Goal: Task Accomplishment & Management: Complete application form

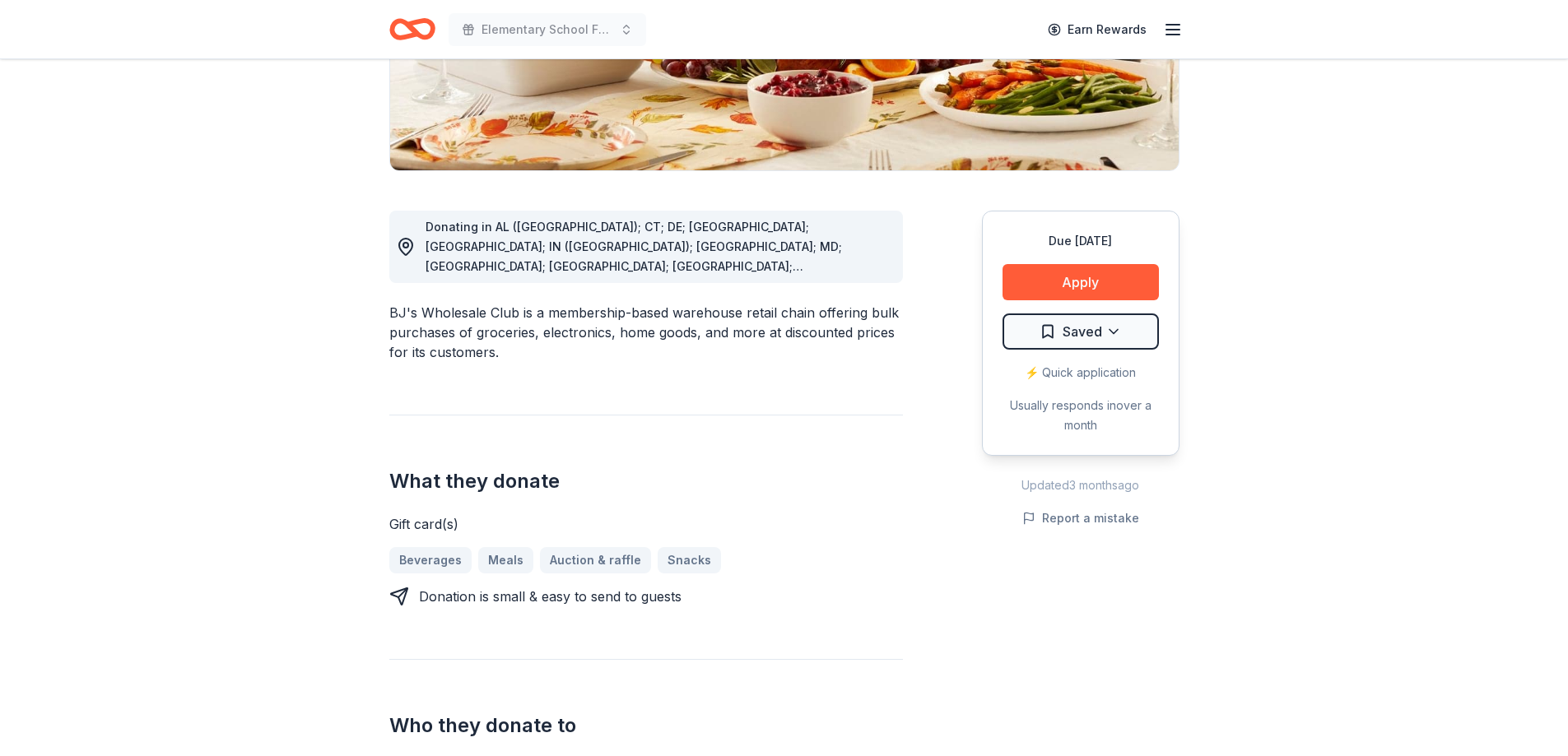
click at [1100, 336] on html "Elementary School Fundraiser/ Tricky Tray Earn Rewards Due in 182 days Share BJ…" at bounding box center [784, 49] width 1568 height 756
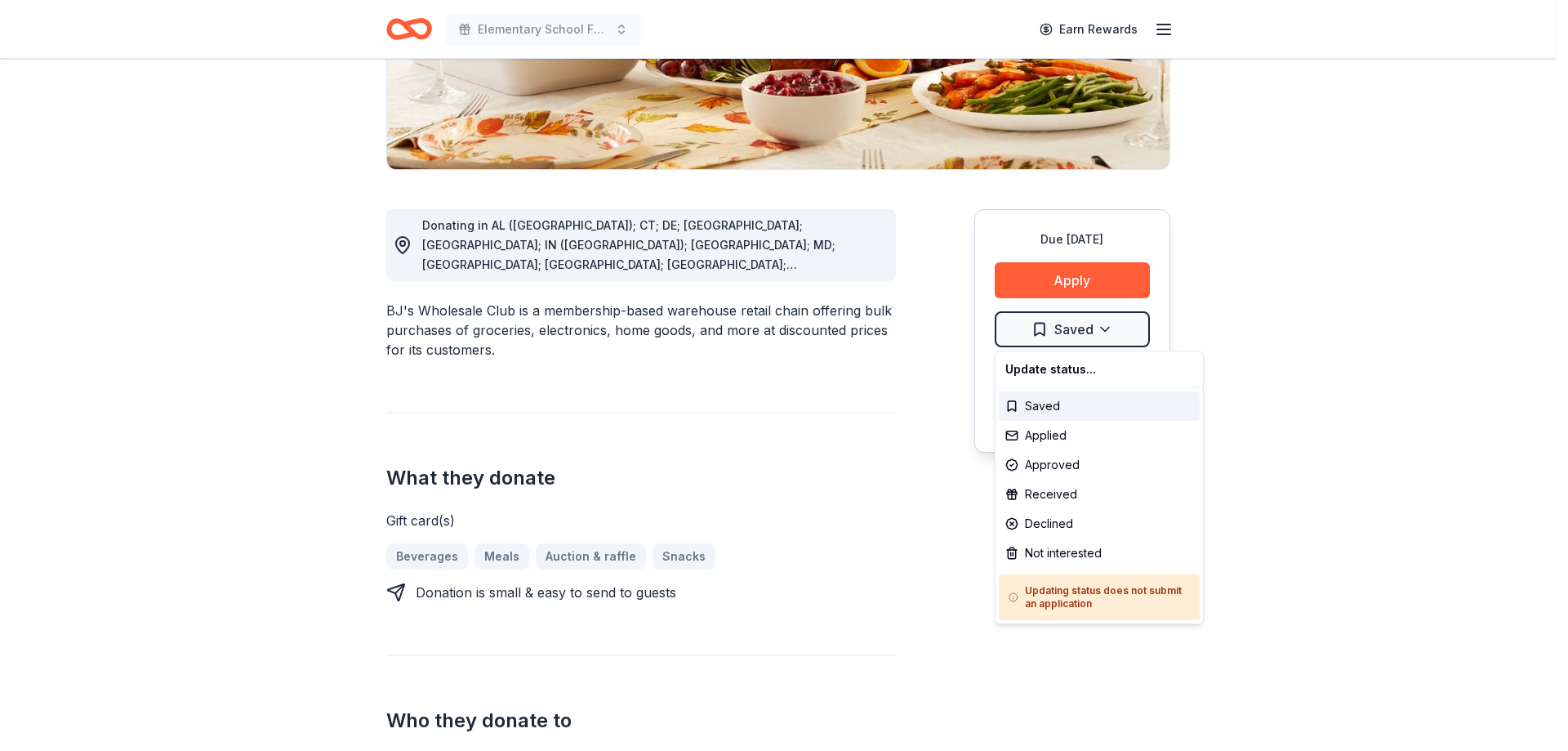
click at [1316, 358] on html "Elementary School Fundraiser/ Tricky Tray Earn Rewards Due in 182 days Share BJ…" at bounding box center [784, 49] width 1568 height 751
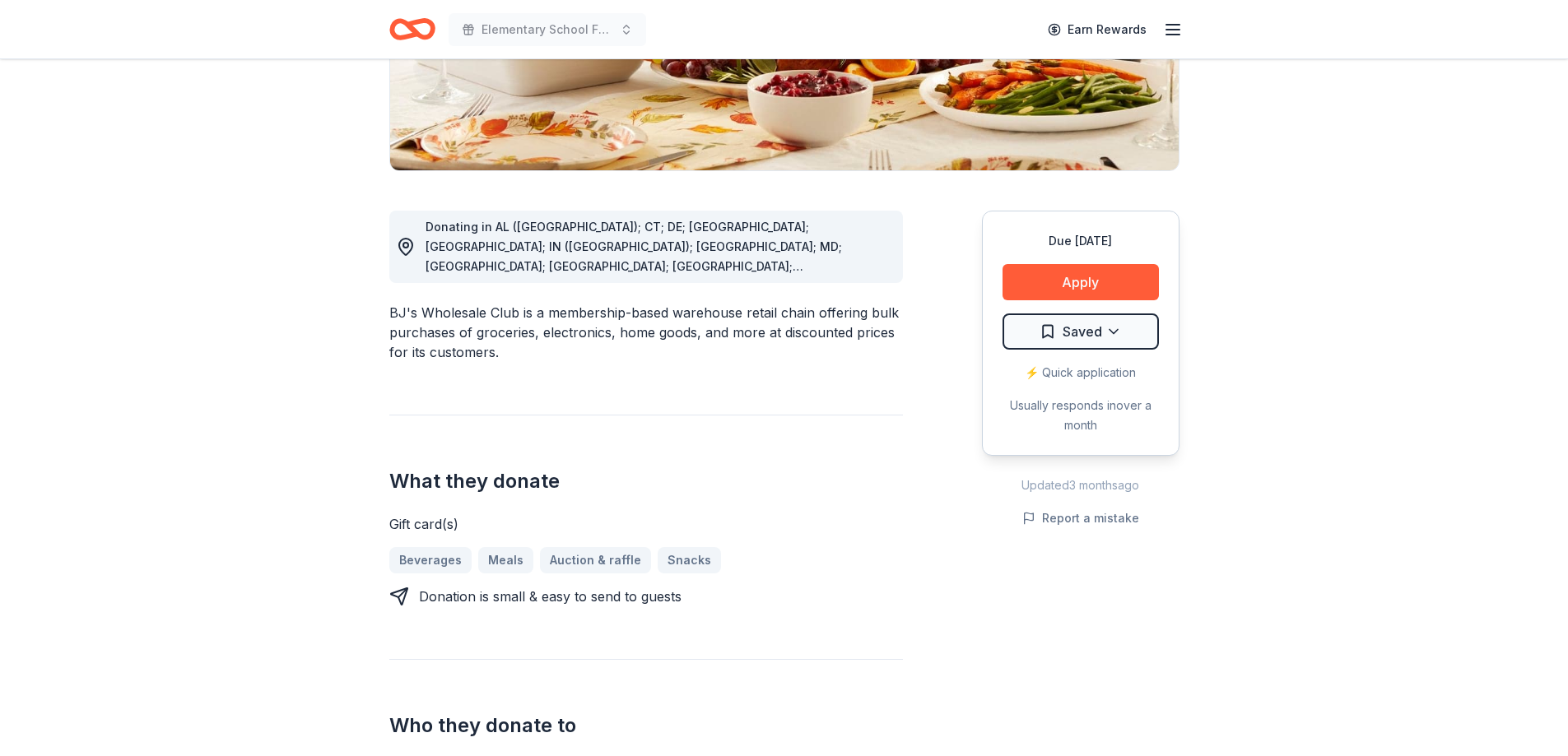
scroll to position [0, 0]
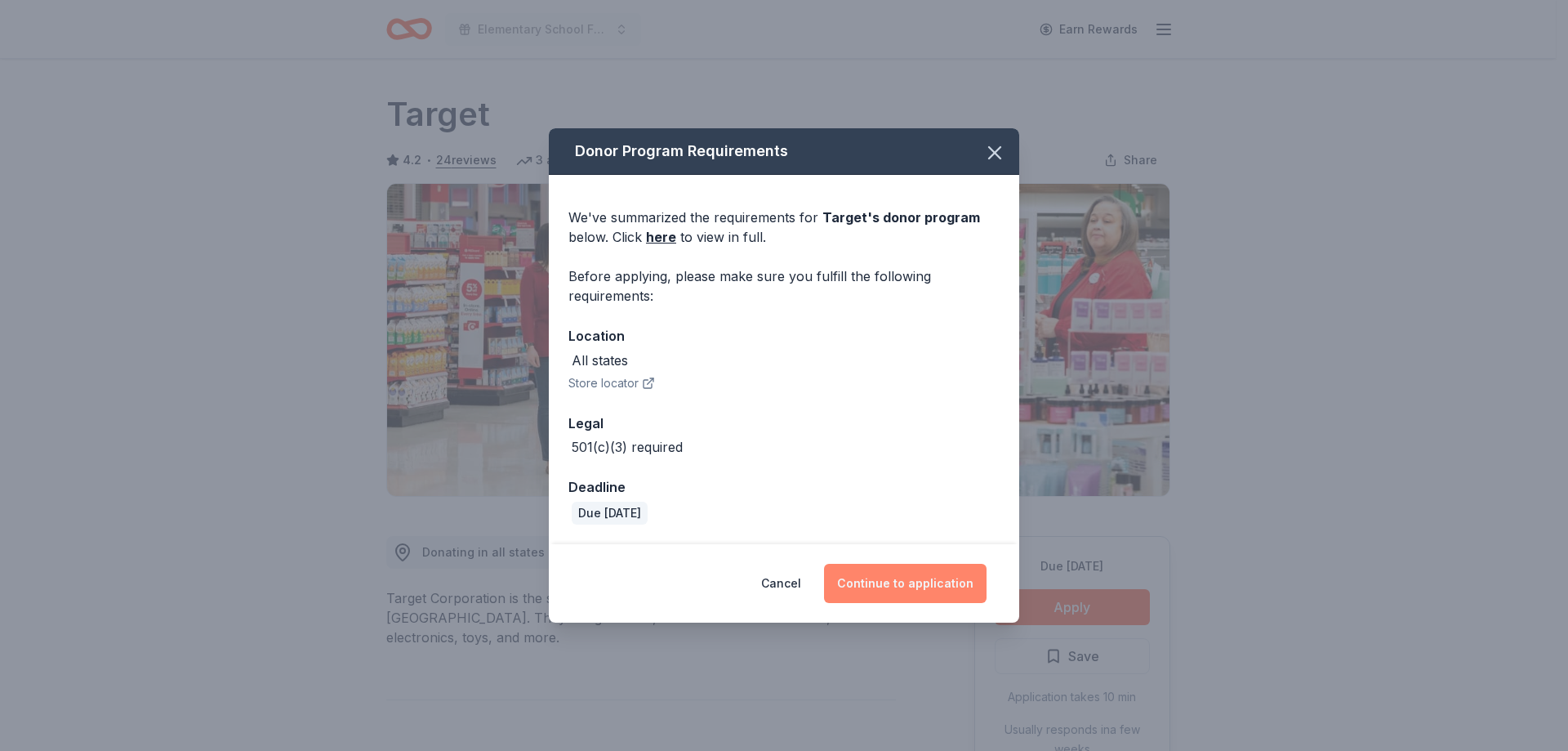
click at [915, 582] on button "Continue to application" at bounding box center [904, 583] width 162 height 39
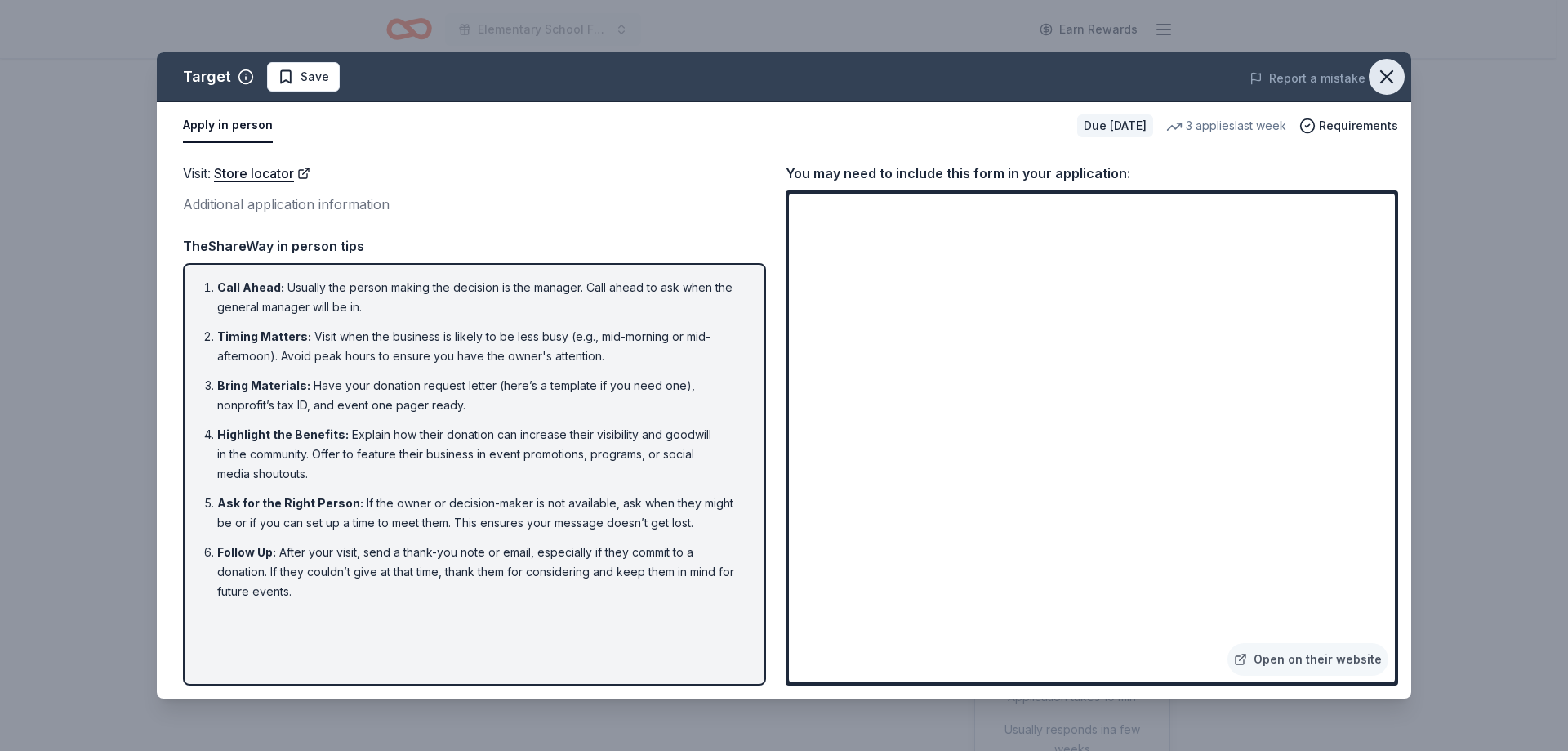
click at [1386, 72] on icon "button" at bounding box center [1386, 76] width 23 height 23
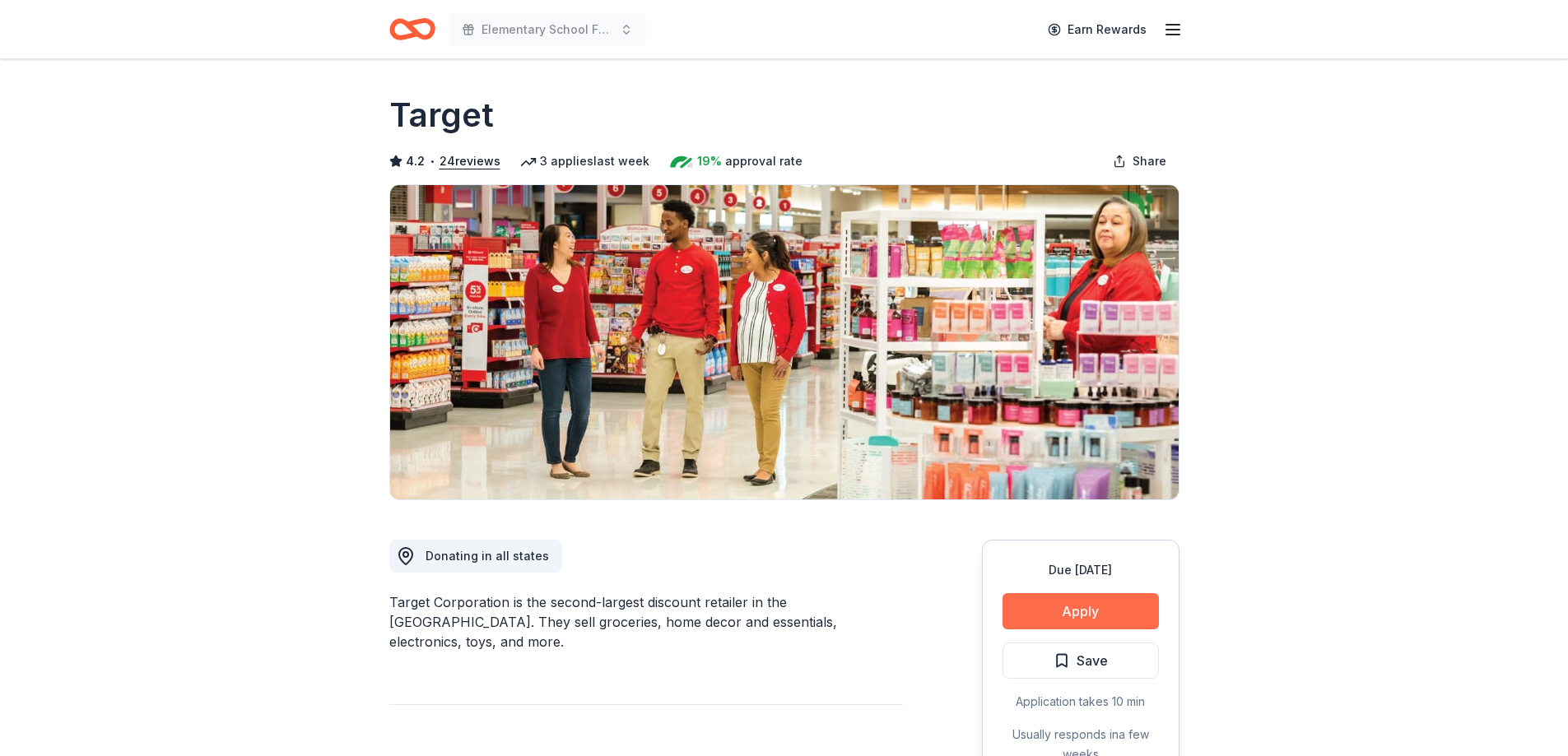
click at [1072, 610] on button "Apply" at bounding box center [1080, 611] width 157 height 36
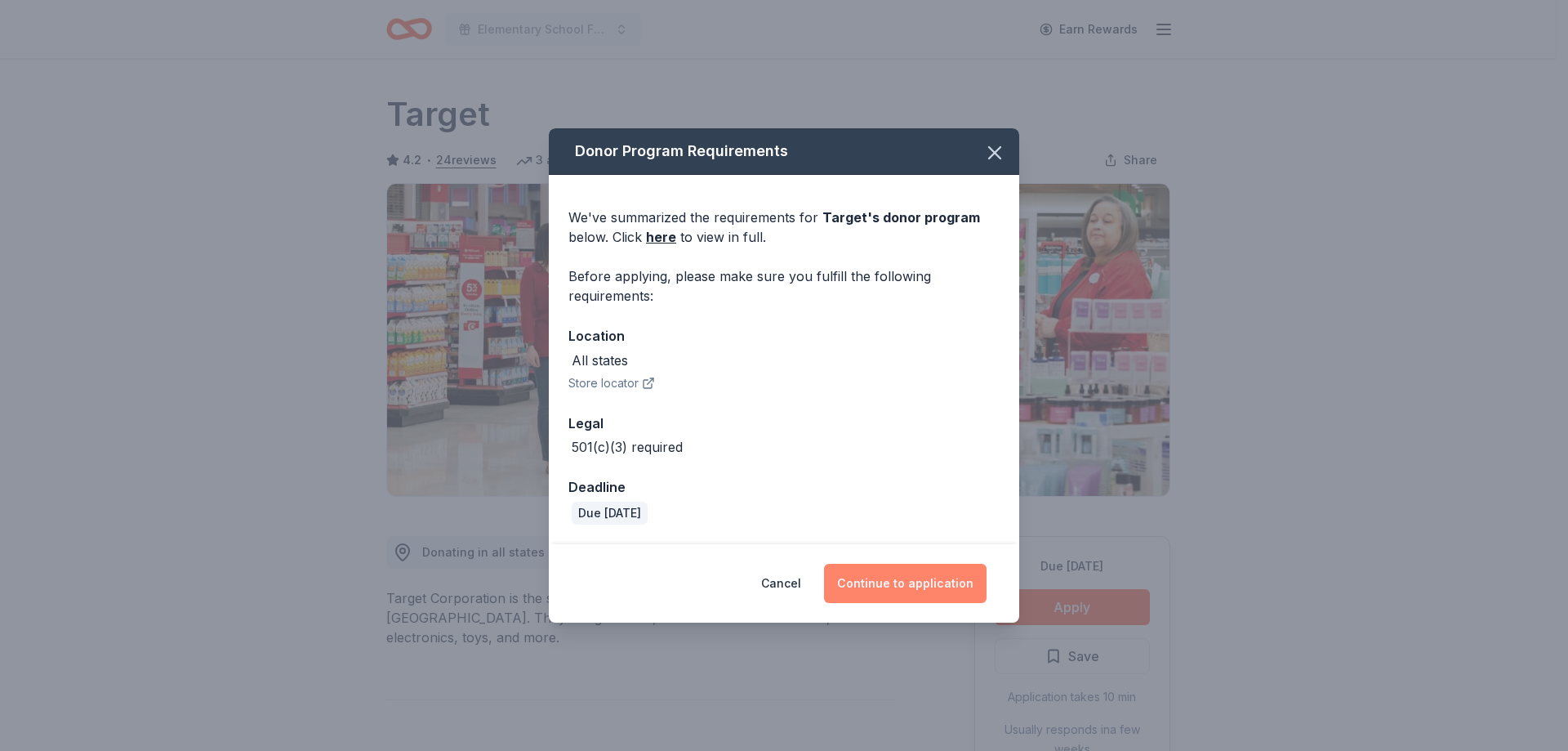
click at [952, 582] on button "Continue to application" at bounding box center [904, 583] width 162 height 39
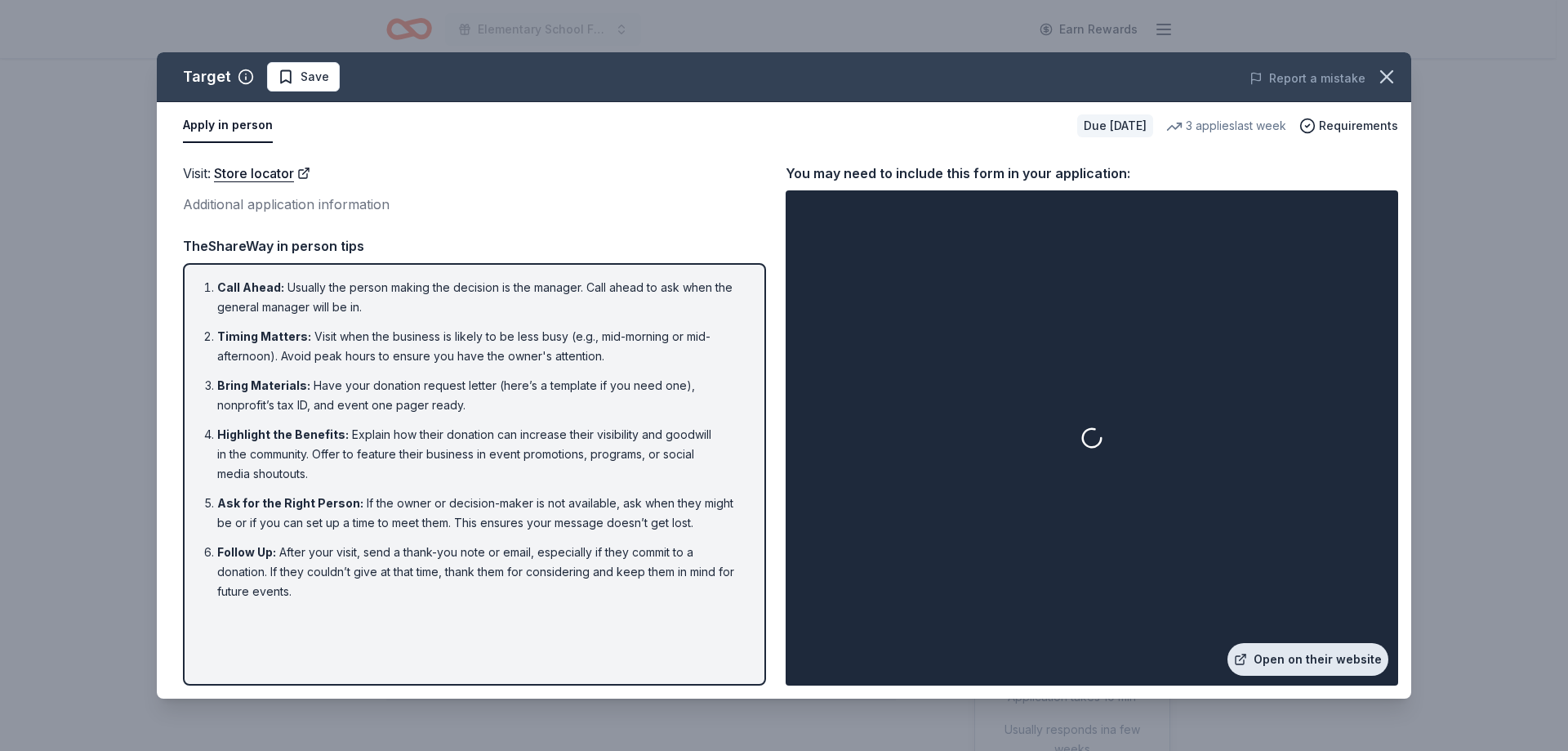
click at [1280, 662] on link "Open on their website" at bounding box center [1307, 660] width 161 height 33
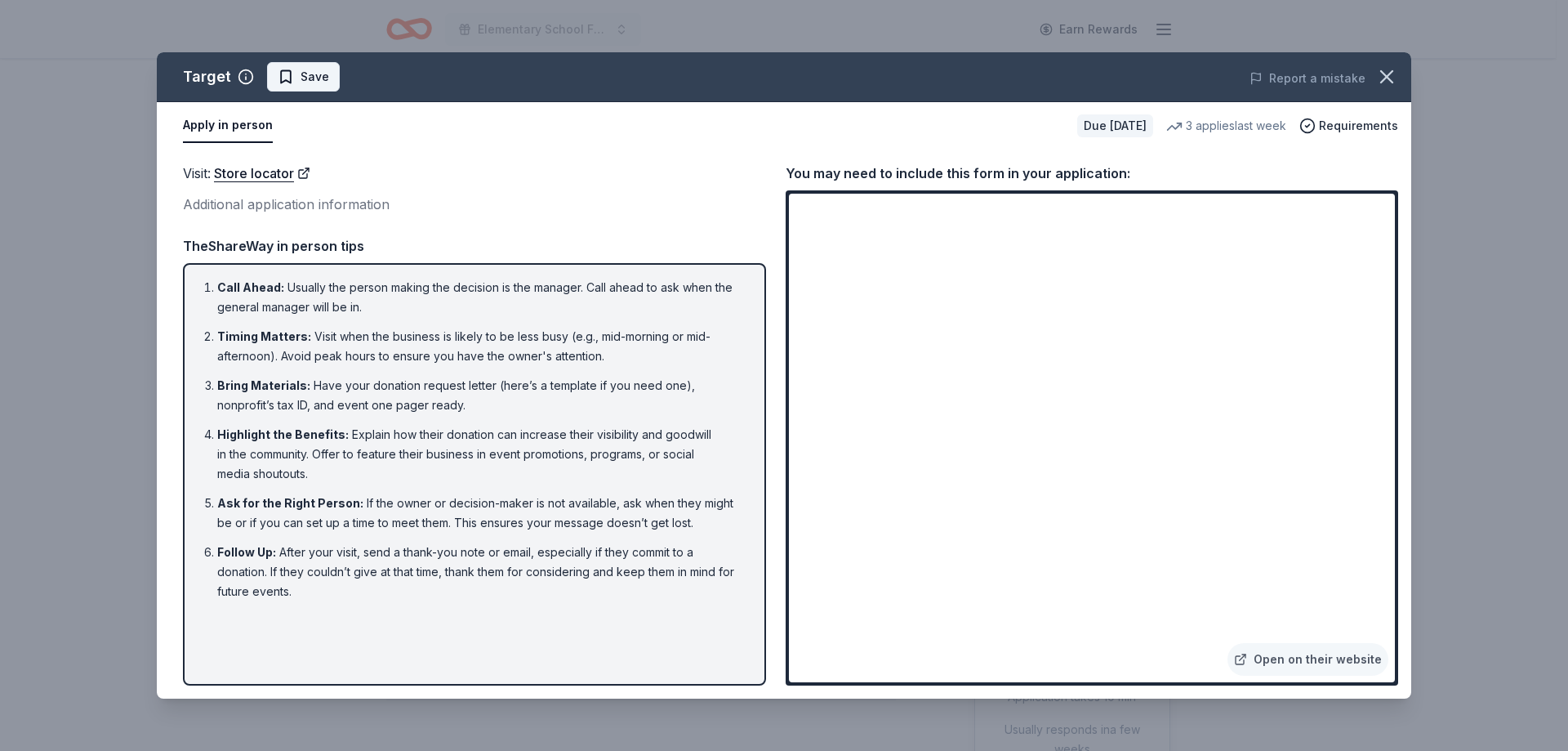
click at [301, 81] on span "Save" at bounding box center [314, 76] width 29 height 20
click at [320, 81] on html "Elementary School Fundraiser/ Tricky Tray Earn Rewards Due in 182 days Share Ta…" at bounding box center [784, 376] width 1568 height 751
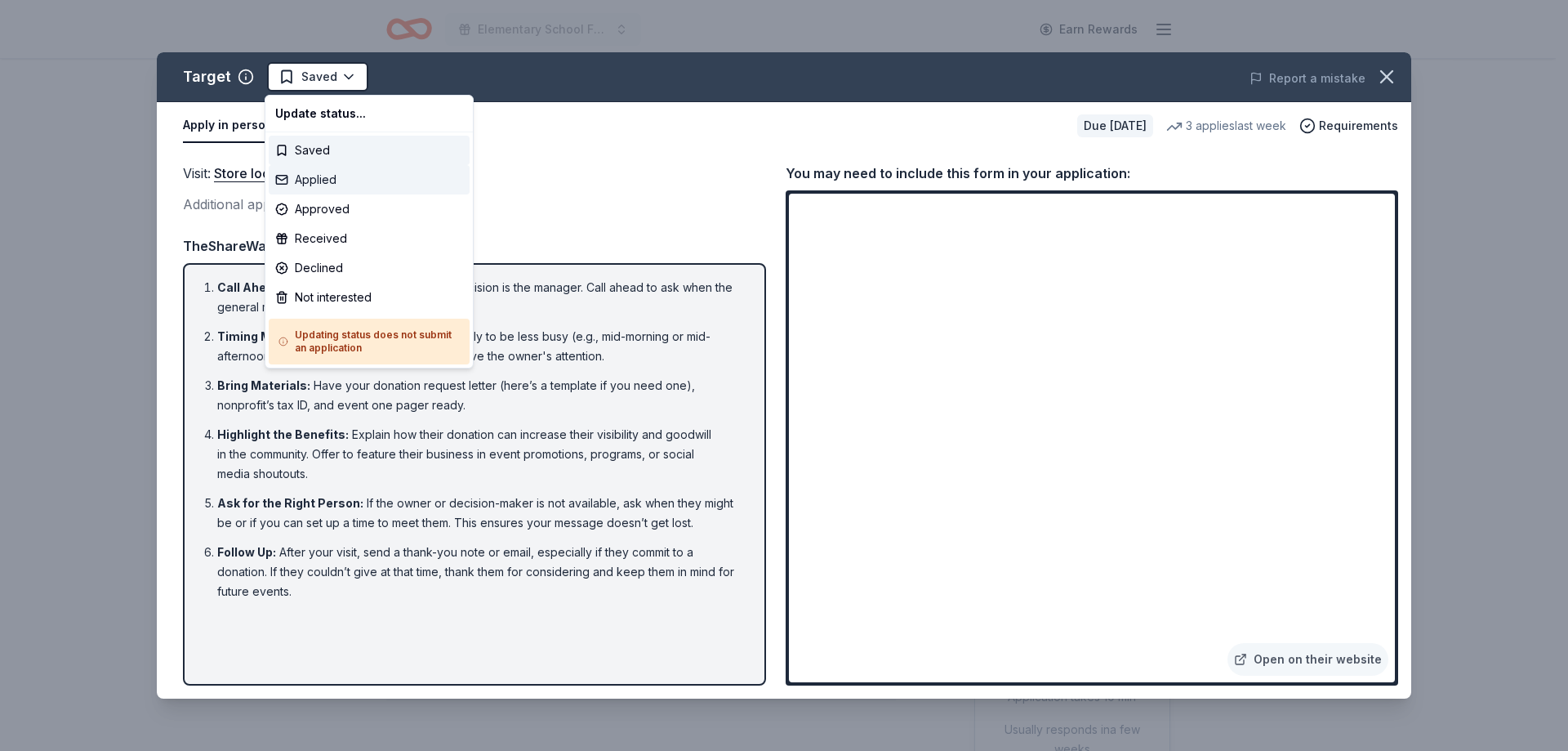
click at [343, 179] on div "Applied" at bounding box center [368, 180] width 201 height 30
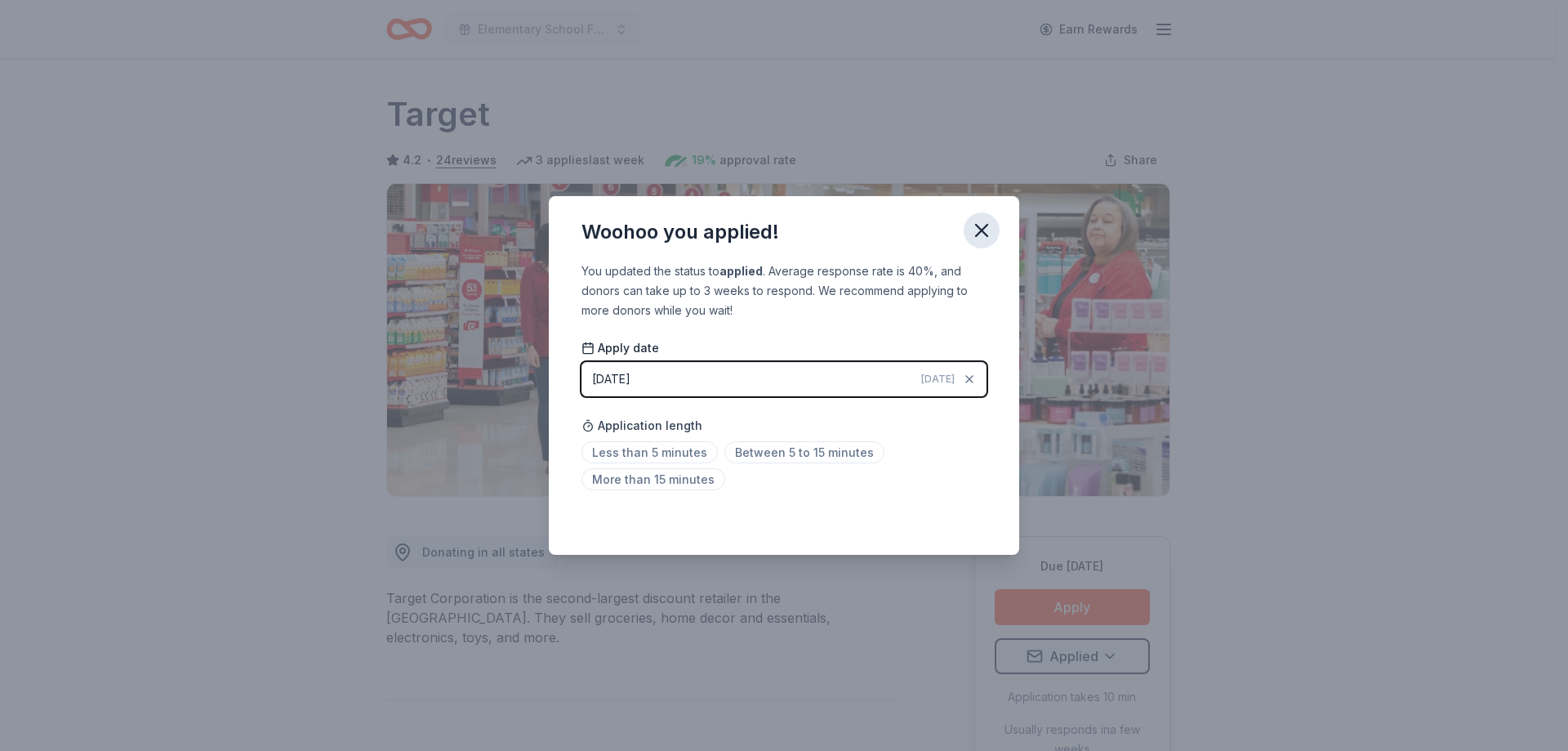
click at [984, 231] on icon "button" at bounding box center [981, 230] width 11 height 11
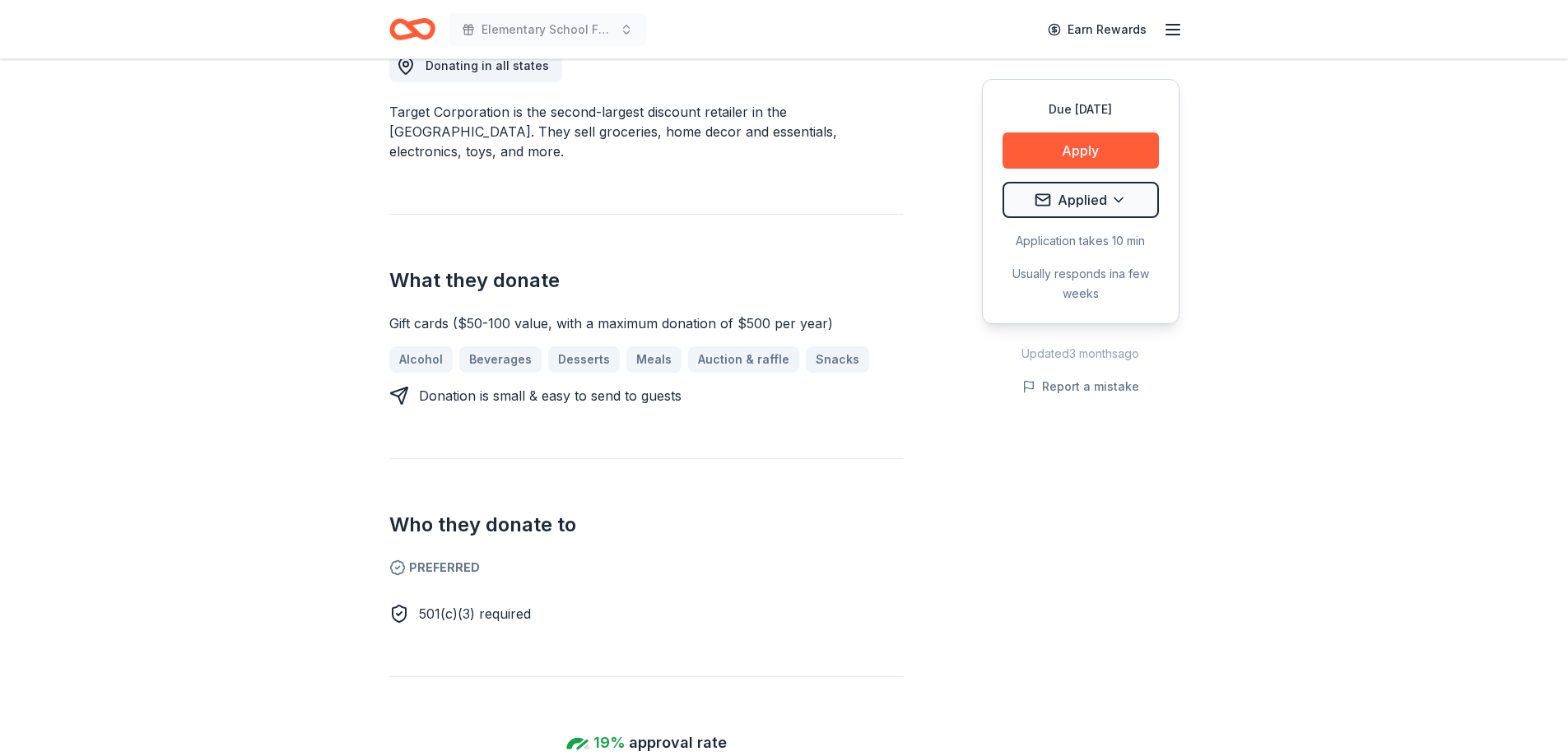
scroll to position [82, 0]
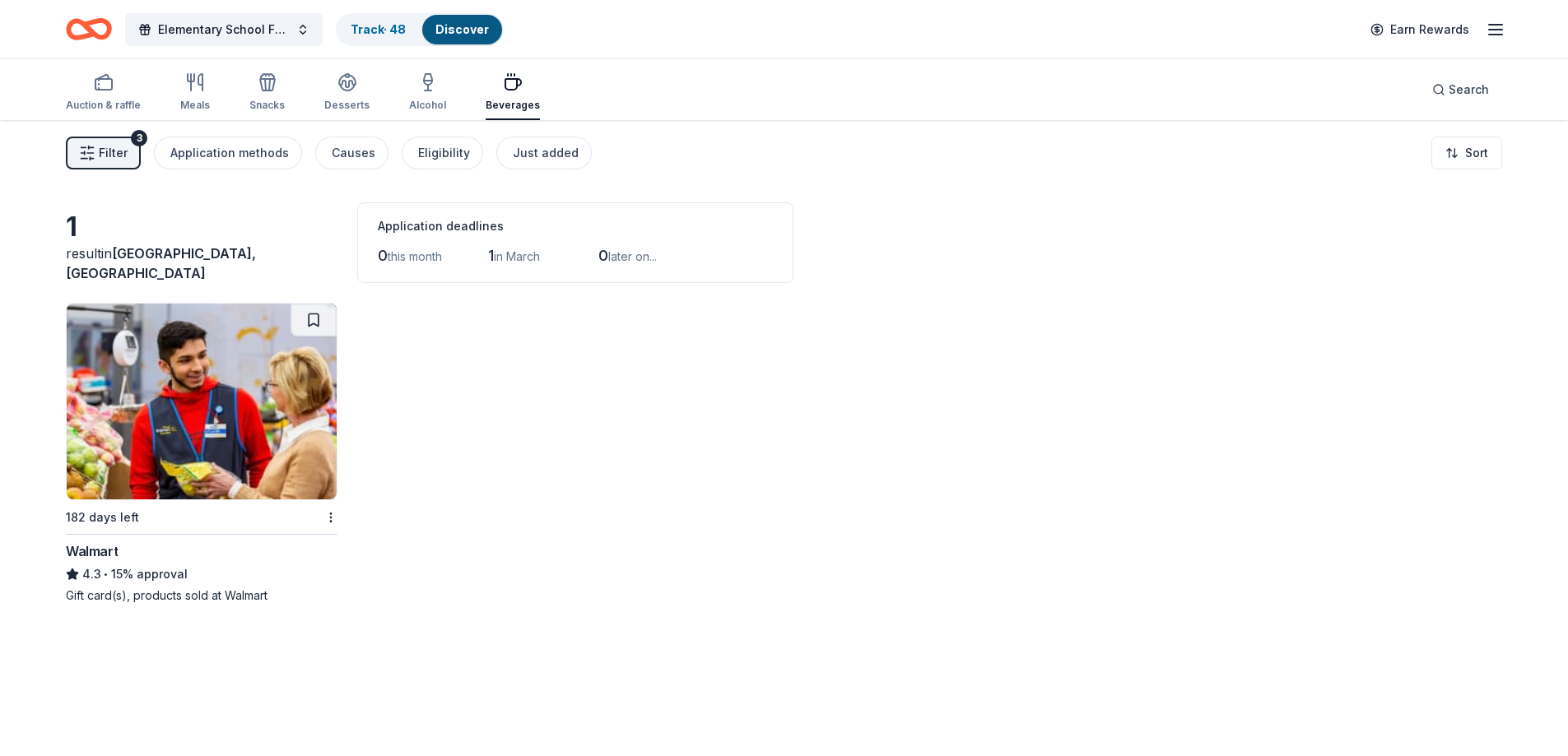
click at [258, 410] on img at bounding box center [201, 402] width 270 height 196
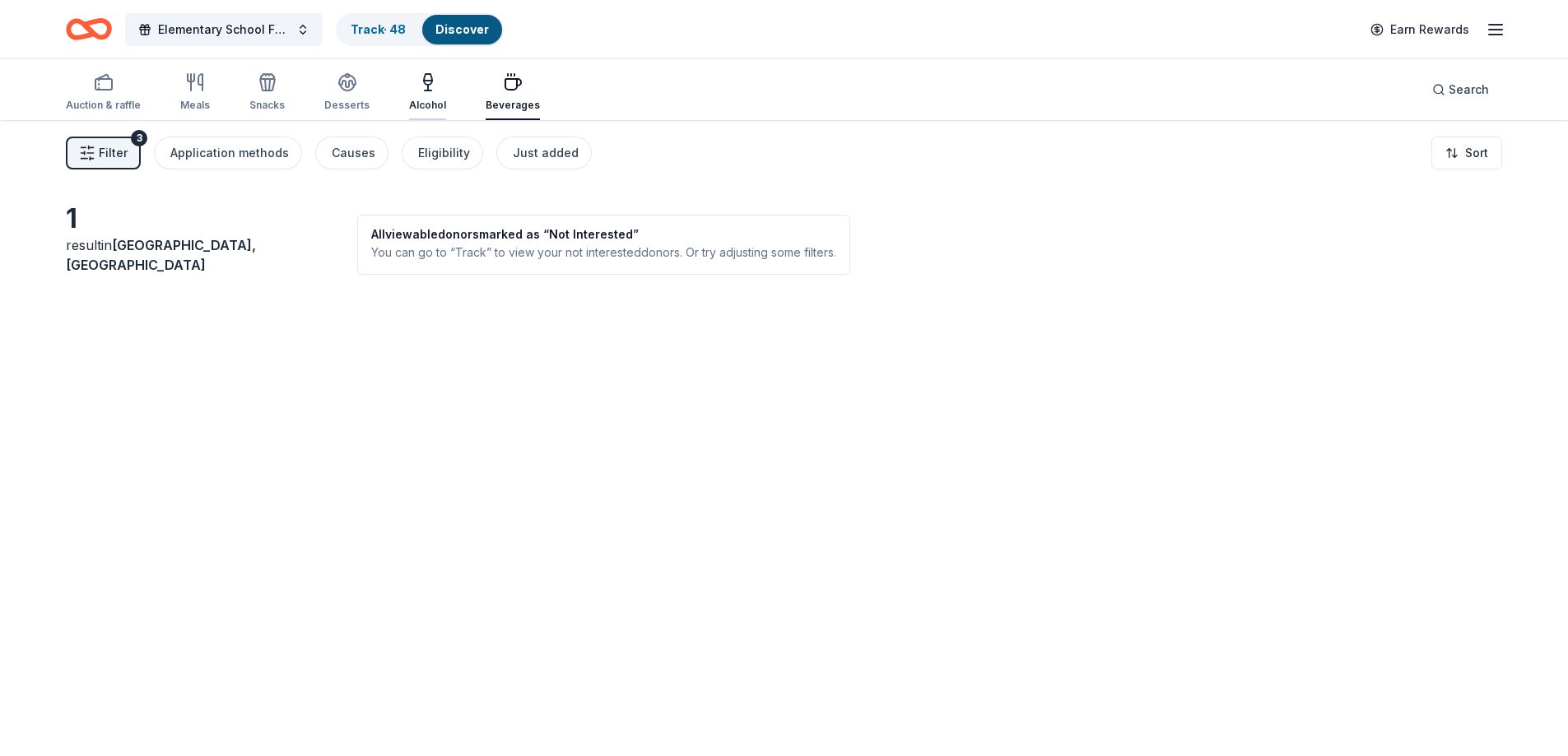
click at [424, 99] on div "Alcohol" at bounding box center [427, 105] width 37 height 13
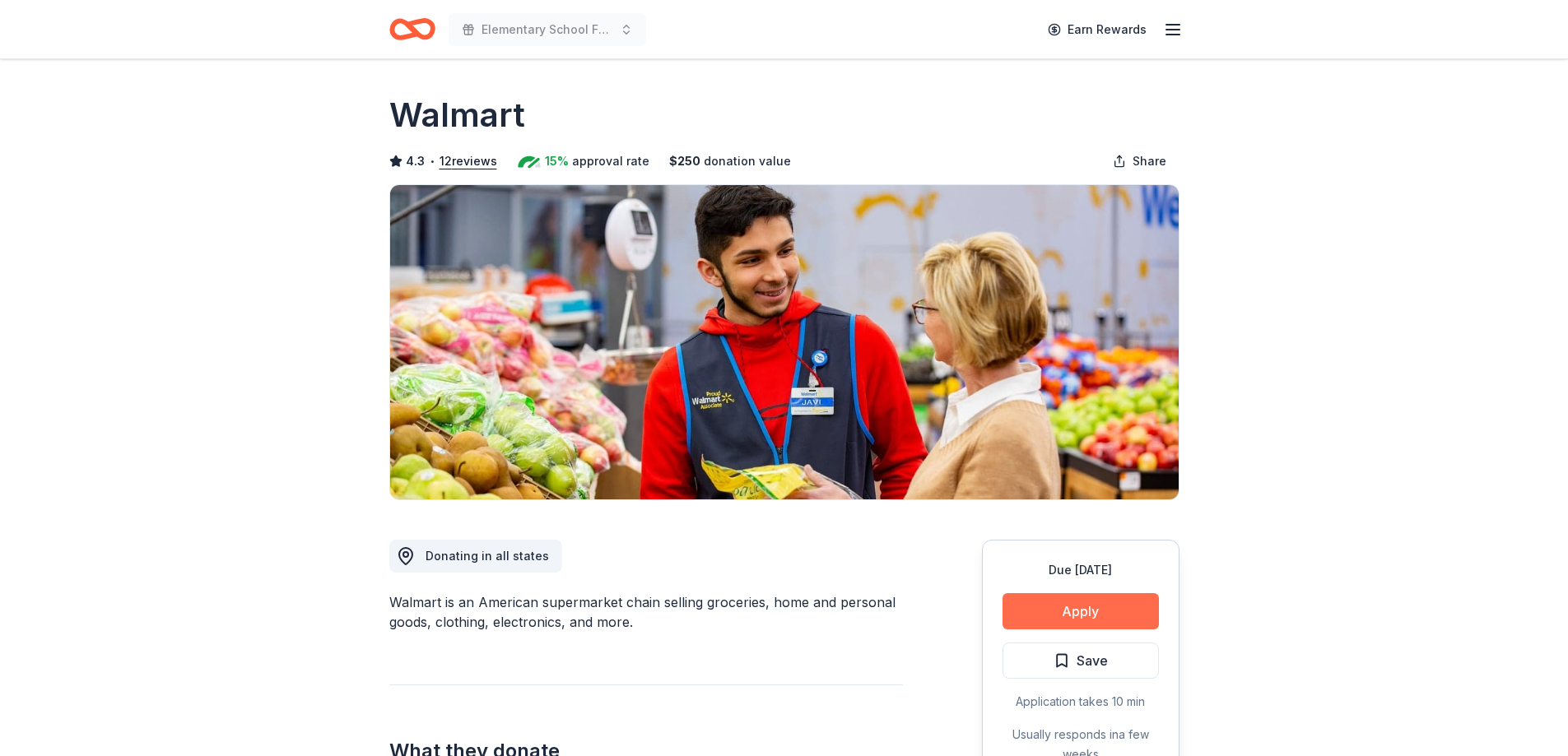
click at [1027, 617] on button "Apply" at bounding box center [1080, 611] width 157 height 36
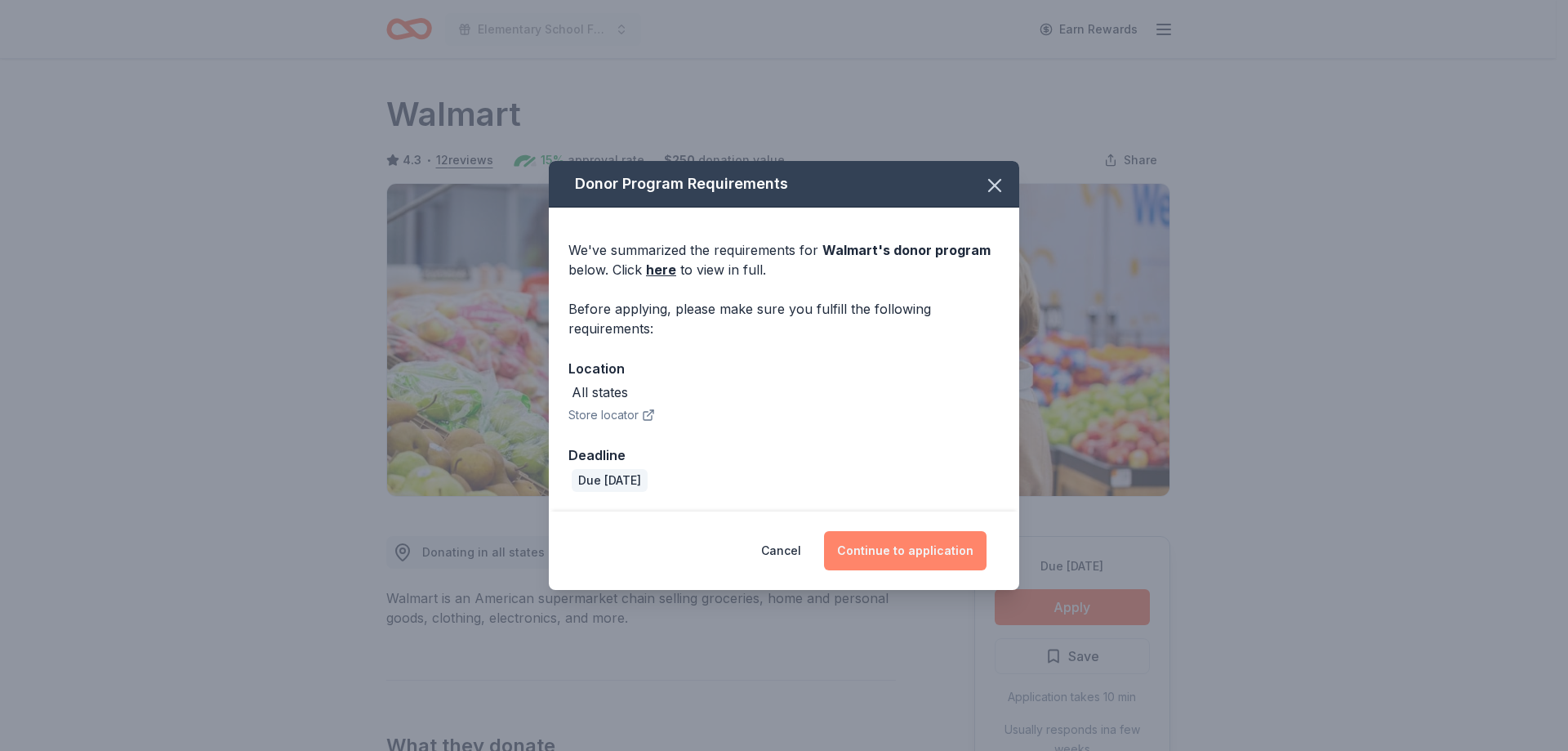
click at [910, 554] on button "Continue to application" at bounding box center [904, 550] width 162 height 39
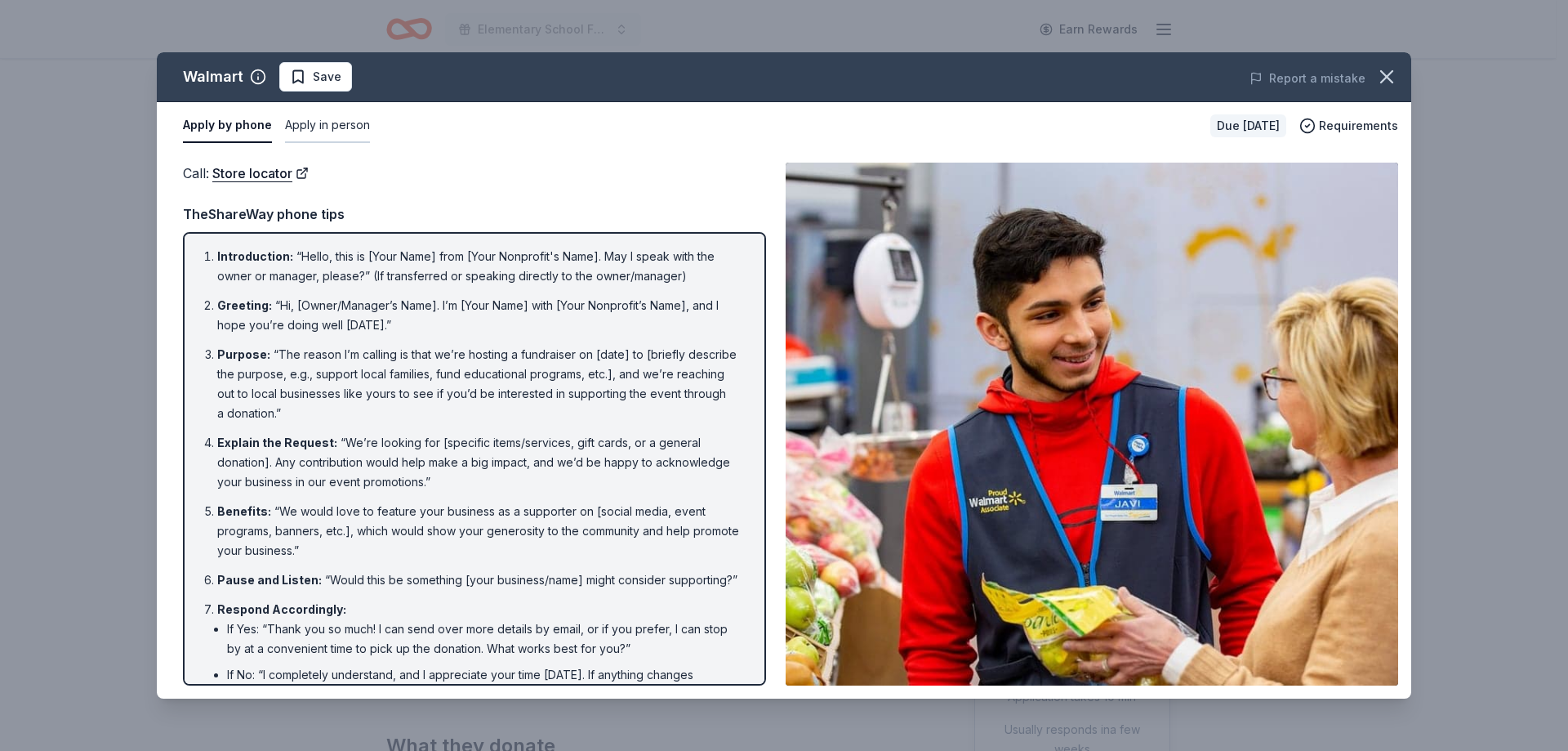
click at [342, 124] on button "Apply in person" at bounding box center [327, 125] width 85 height 34
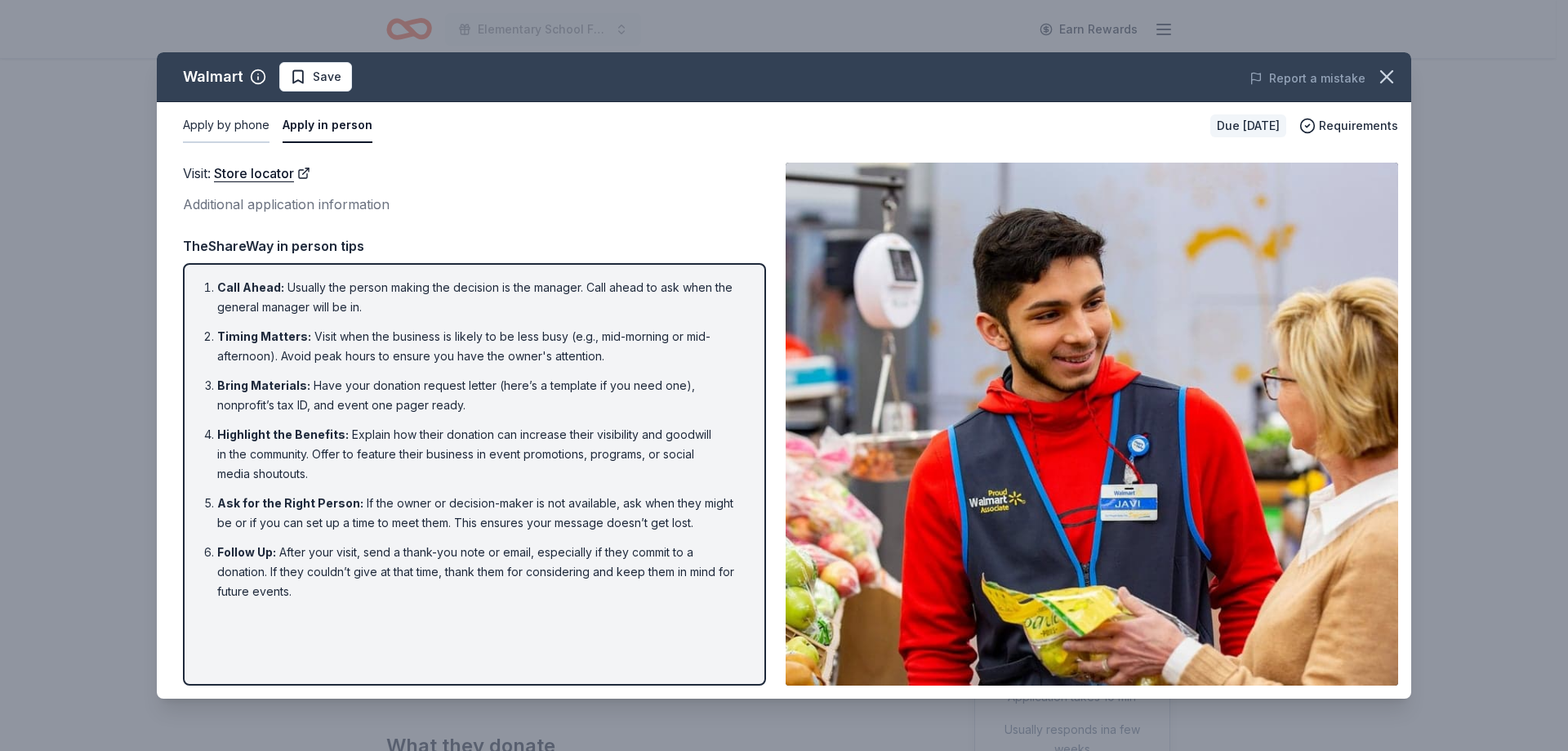
click at [248, 125] on button "Apply by phone" at bounding box center [227, 125] width 87 height 34
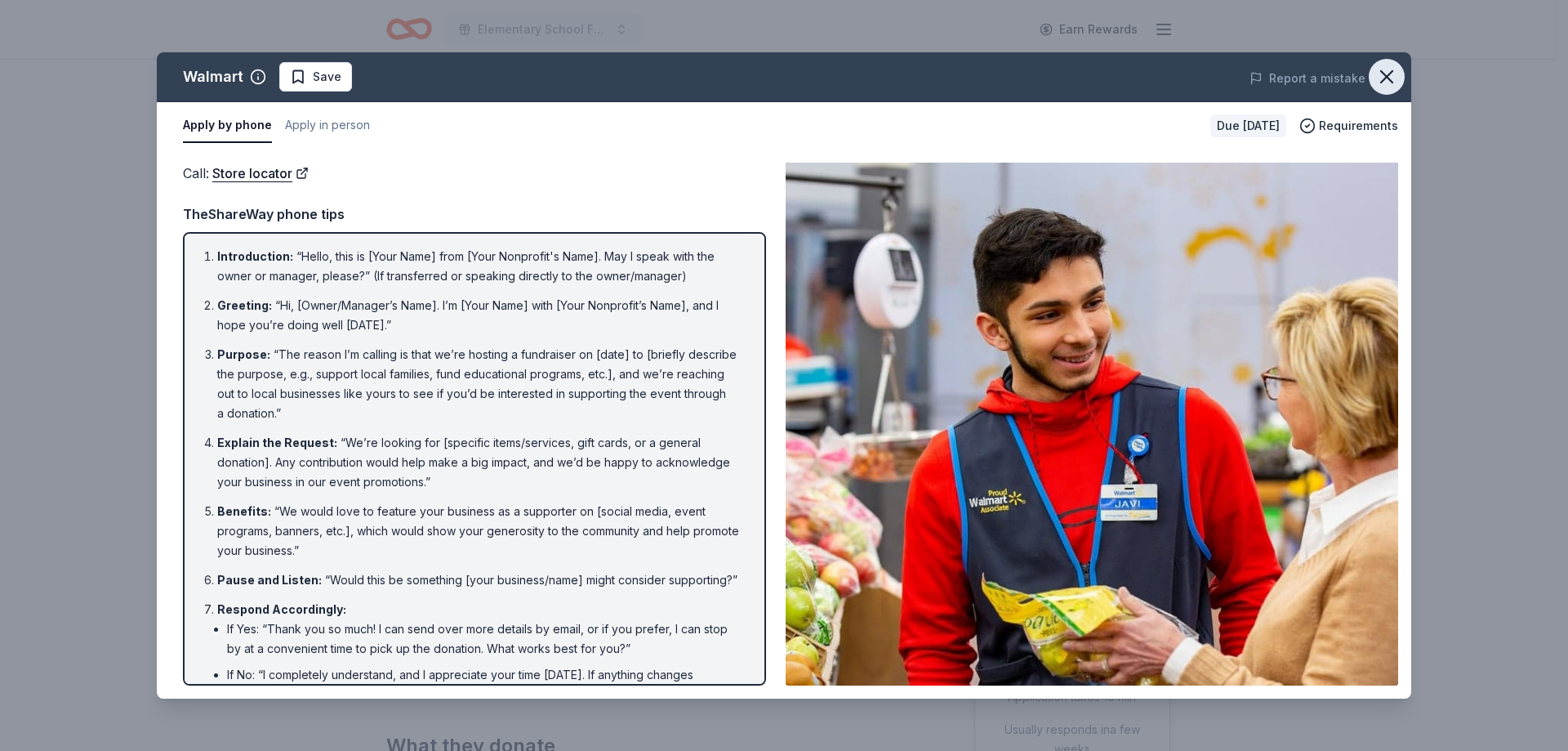
click at [1393, 77] on icon "button" at bounding box center [1386, 76] width 23 height 23
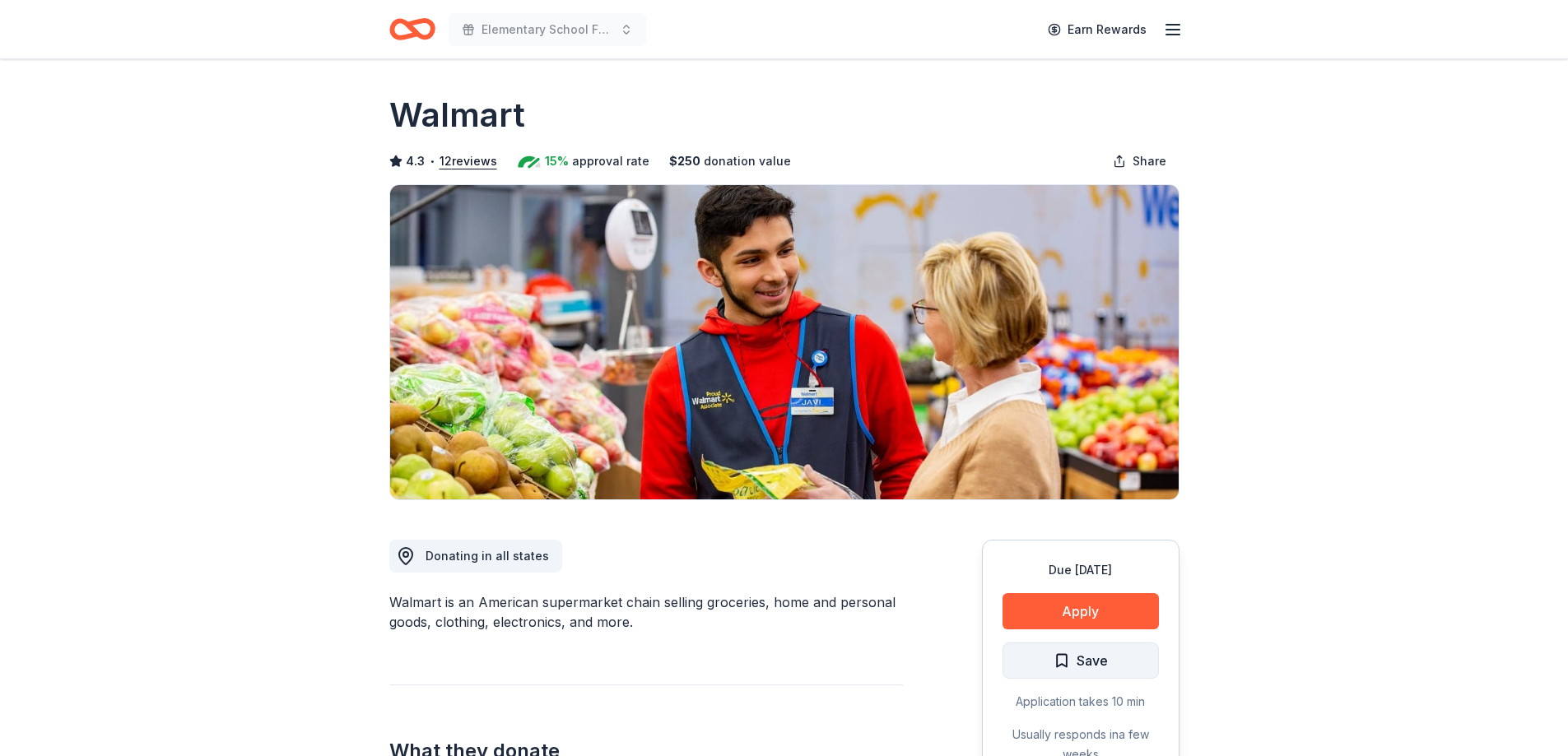
click at [1096, 666] on span "Save" at bounding box center [1093, 661] width 32 height 21
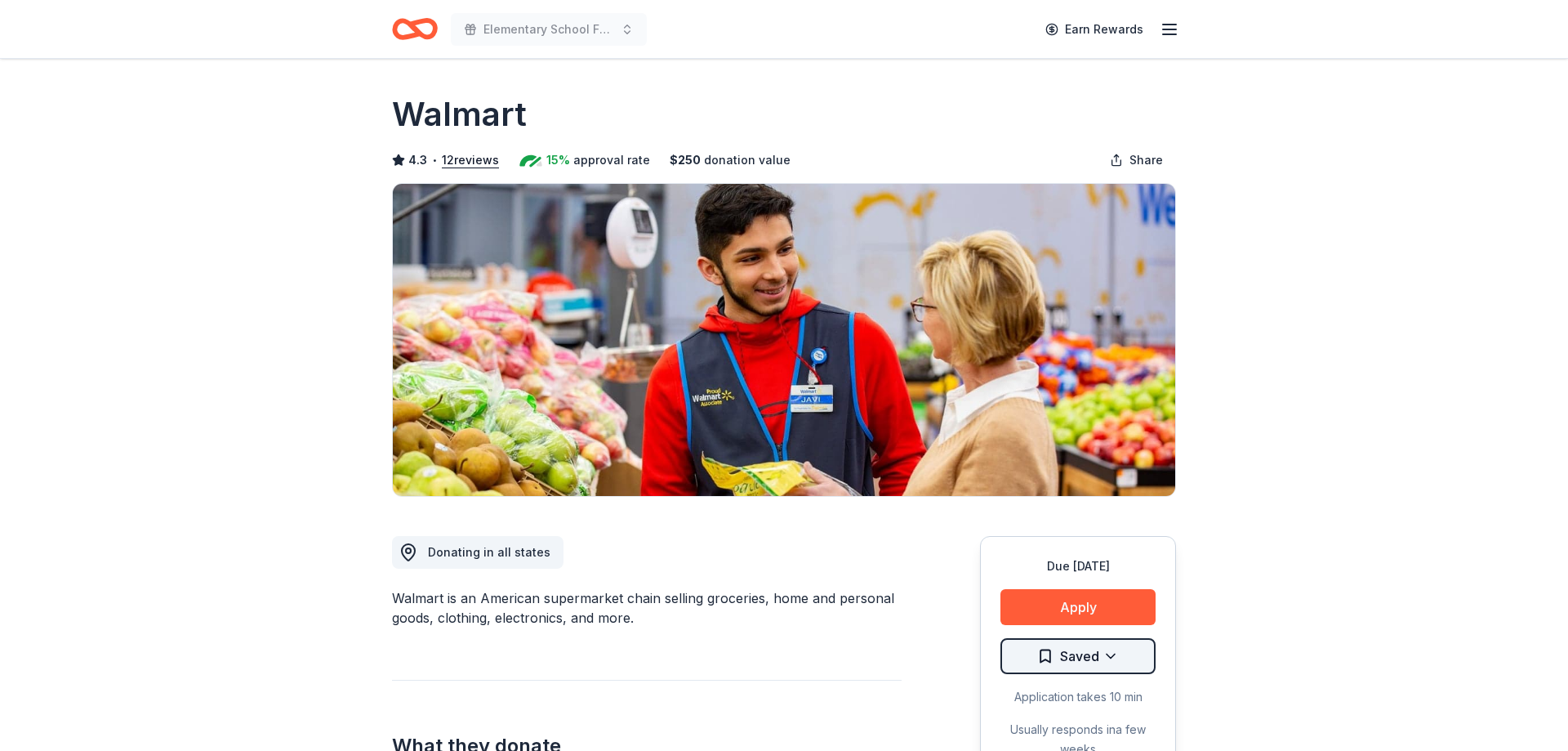
click at [1090, 661] on html "Elementary School Fundraiser/ Tricky Tray Earn Rewards Due [DATE] Share Walmart…" at bounding box center [784, 376] width 1568 height 751
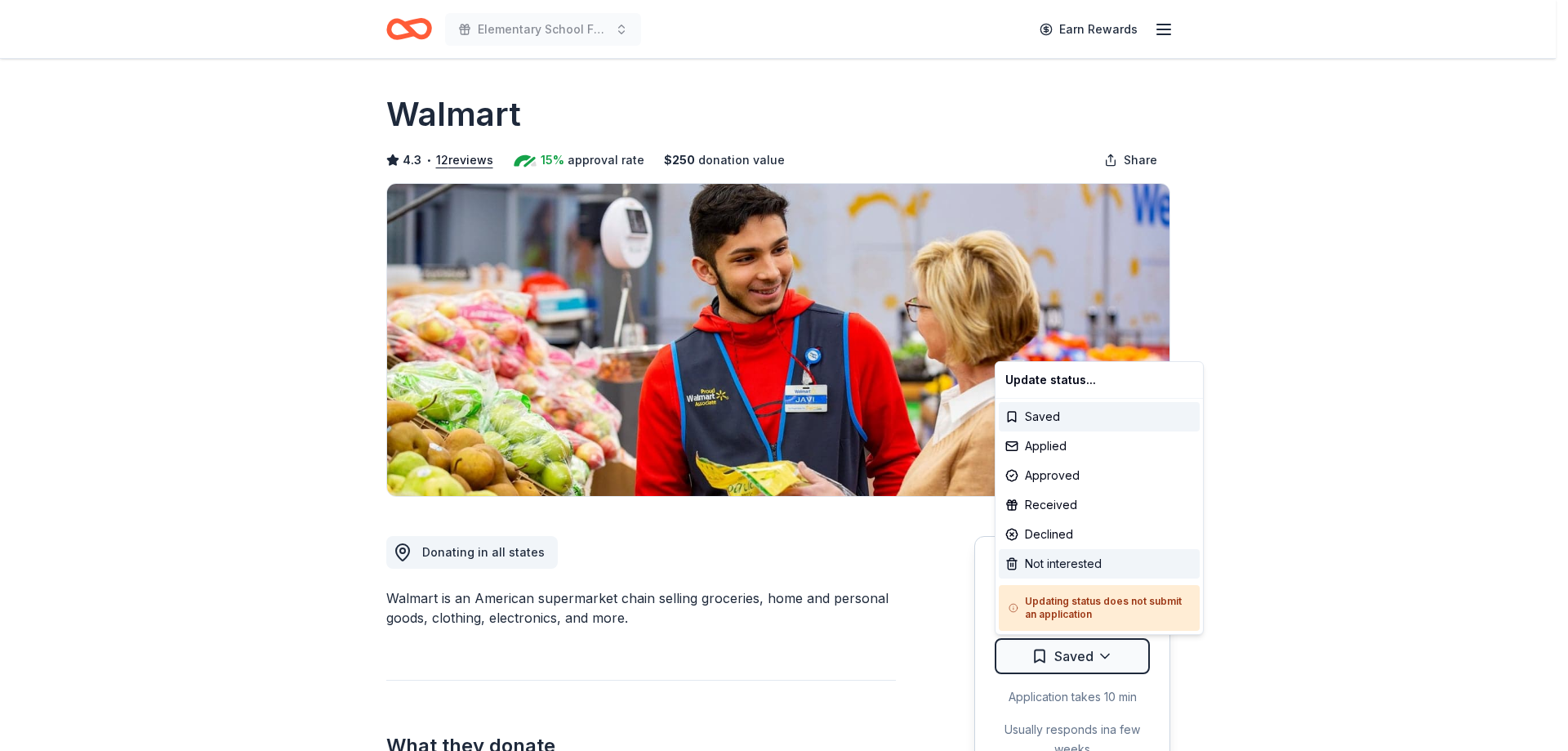
click at [1064, 562] on div "Not interested" at bounding box center [1099, 564] width 201 height 30
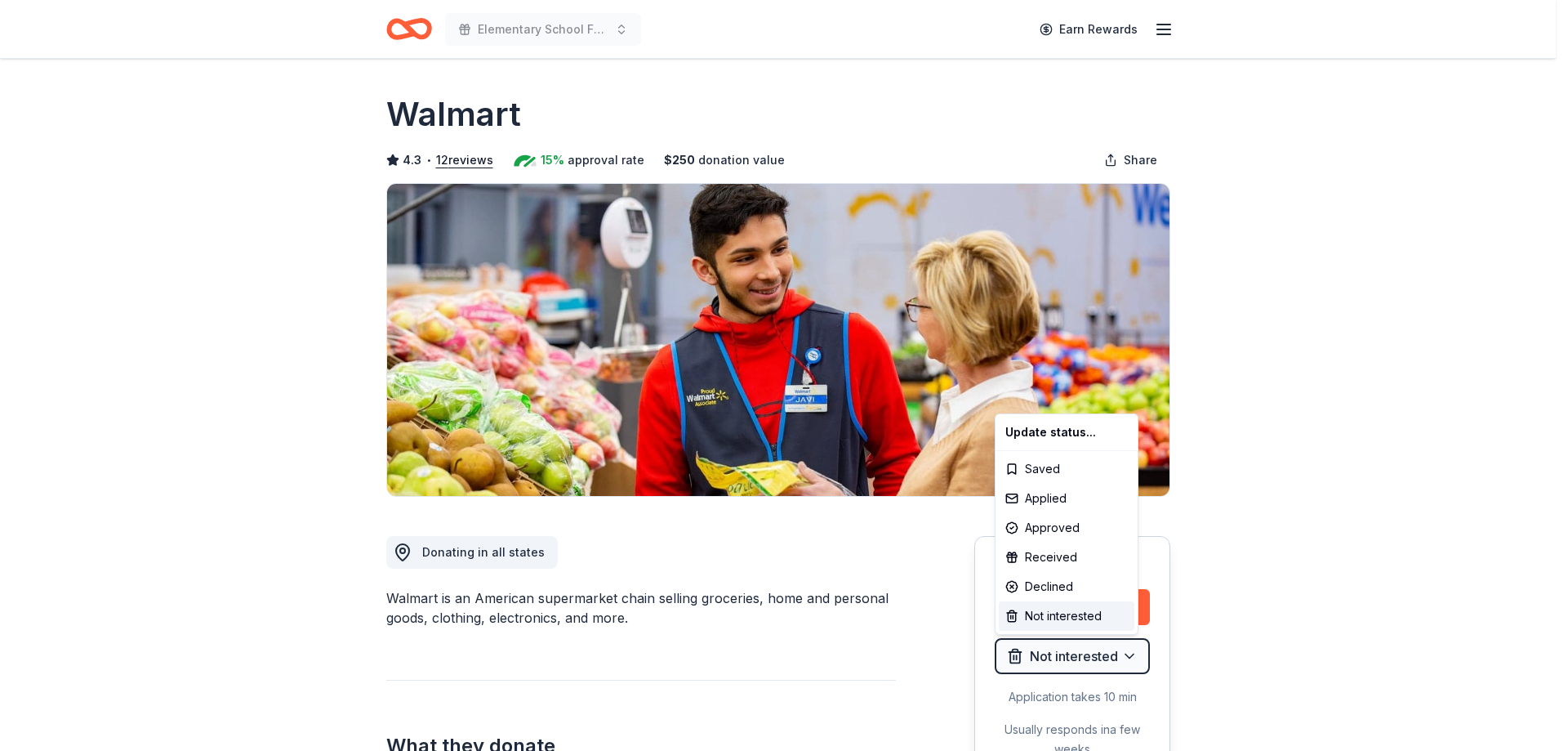
click at [1393, 459] on html "Elementary School Fundraiser/ Tricky Tray Earn Rewards Due [DATE] Share Walmart…" at bounding box center [784, 376] width 1568 height 751
